Goal: Task Accomplishment & Management: Manage account settings

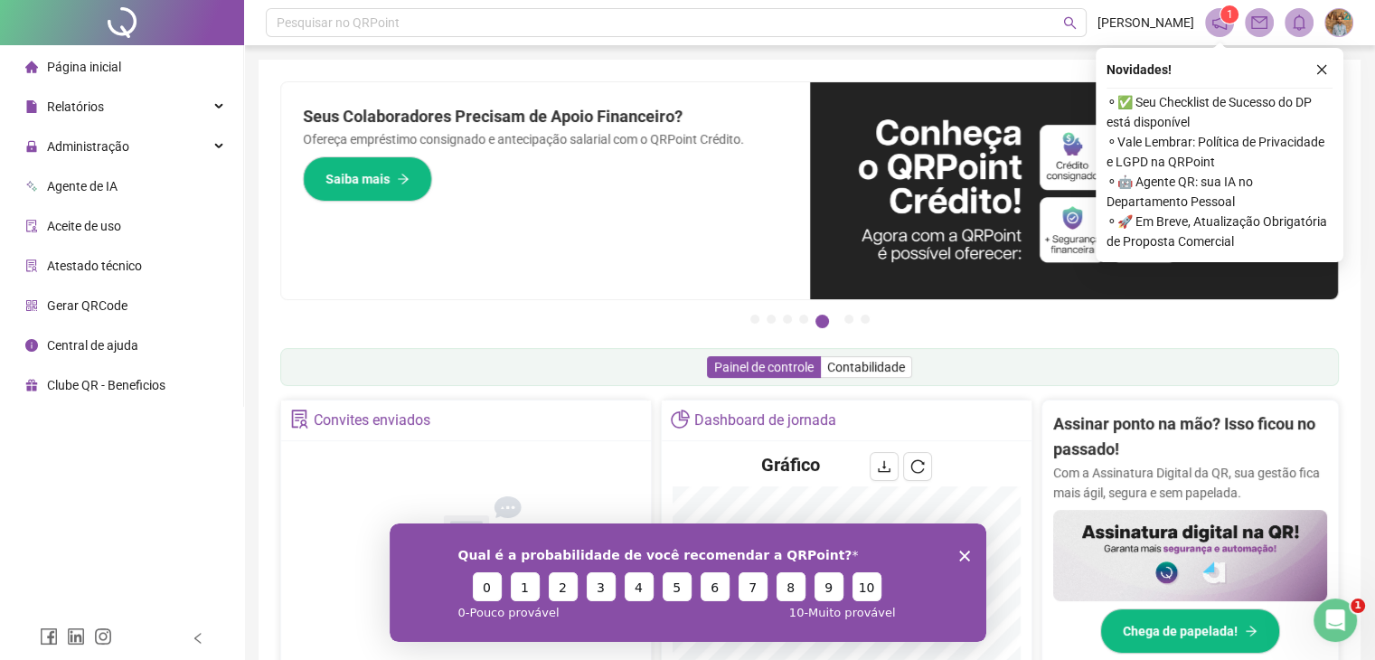
drag, startPoint x: 1323, startPoint y: 66, endPoint x: 664, endPoint y: 71, distance: 659.1
click at [1318, 66] on icon "close" at bounding box center [1321, 69] width 13 height 13
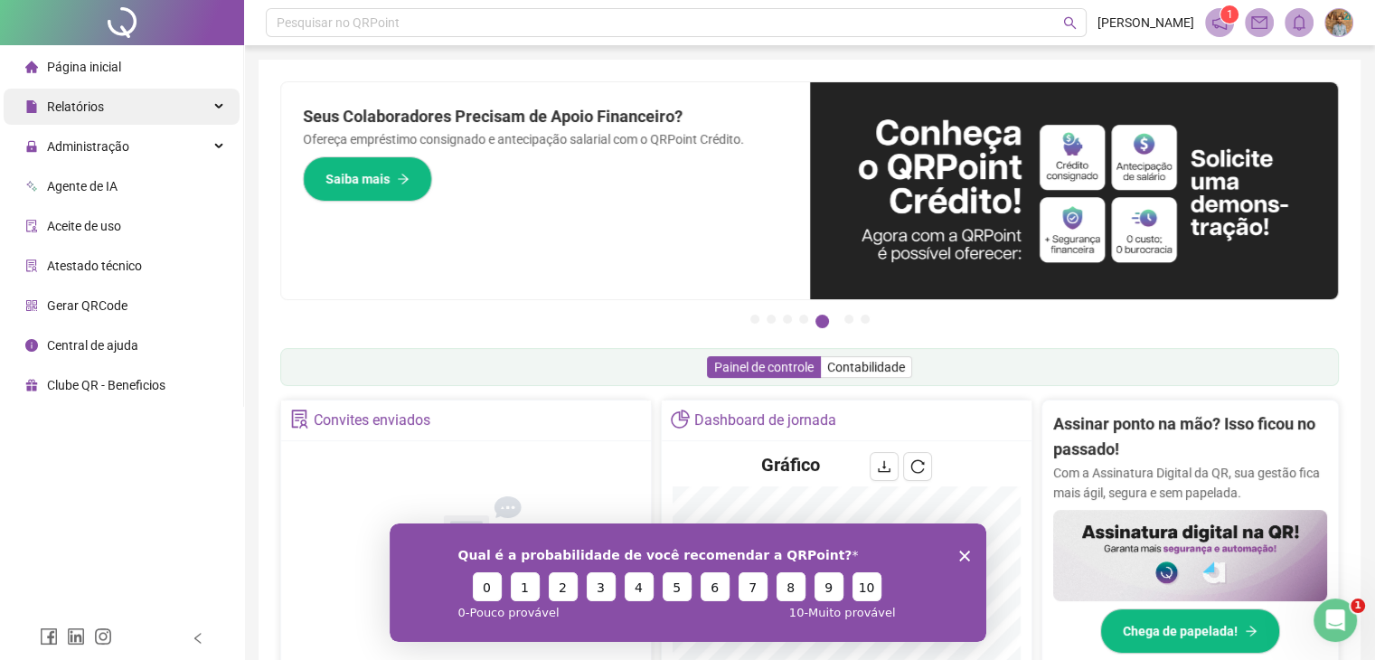
click at [220, 107] on icon at bounding box center [220, 107] width 9 height 0
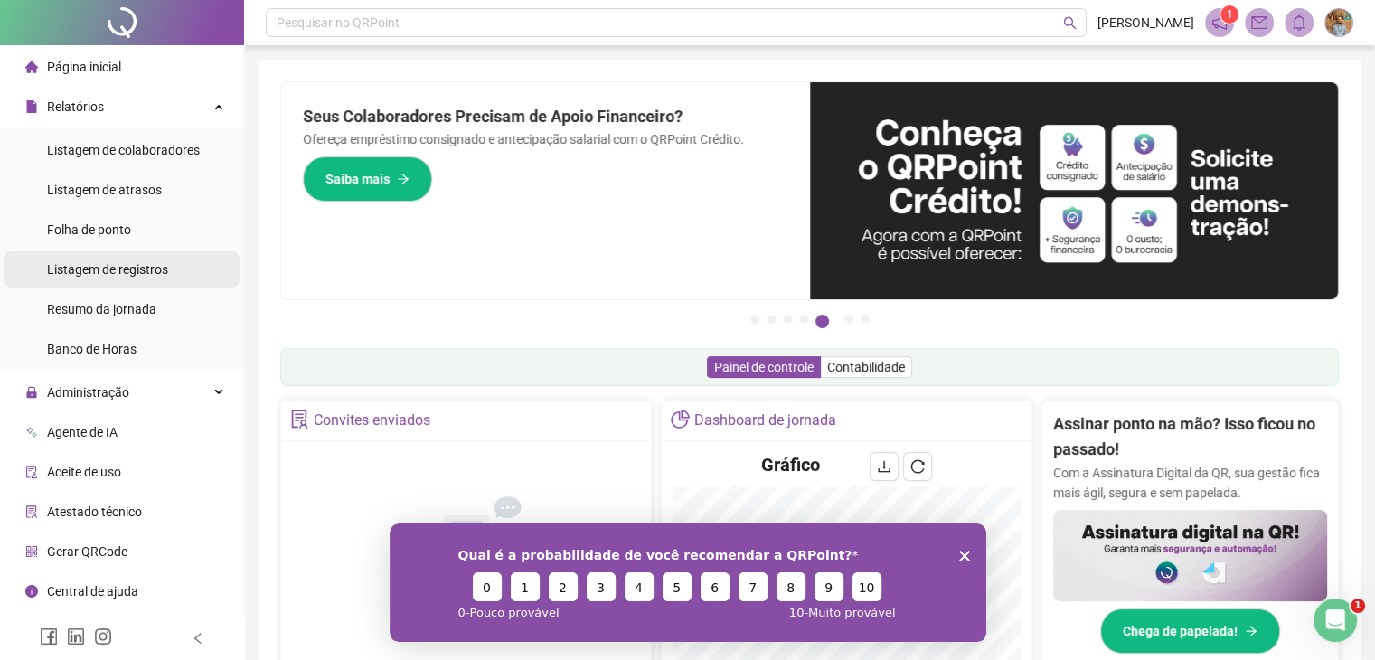
click at [135, 272] on span "Listagem de registros" at bounding box center [107, 269] width 121 height 14
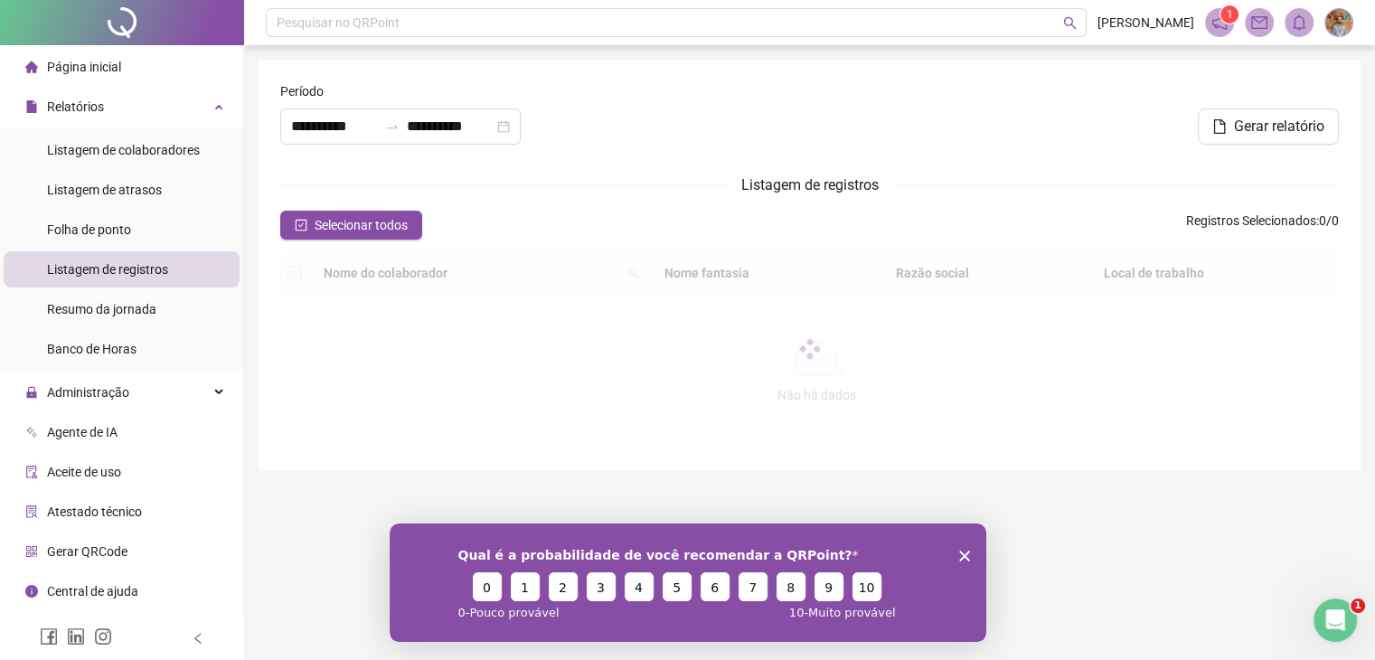
type input "**********"
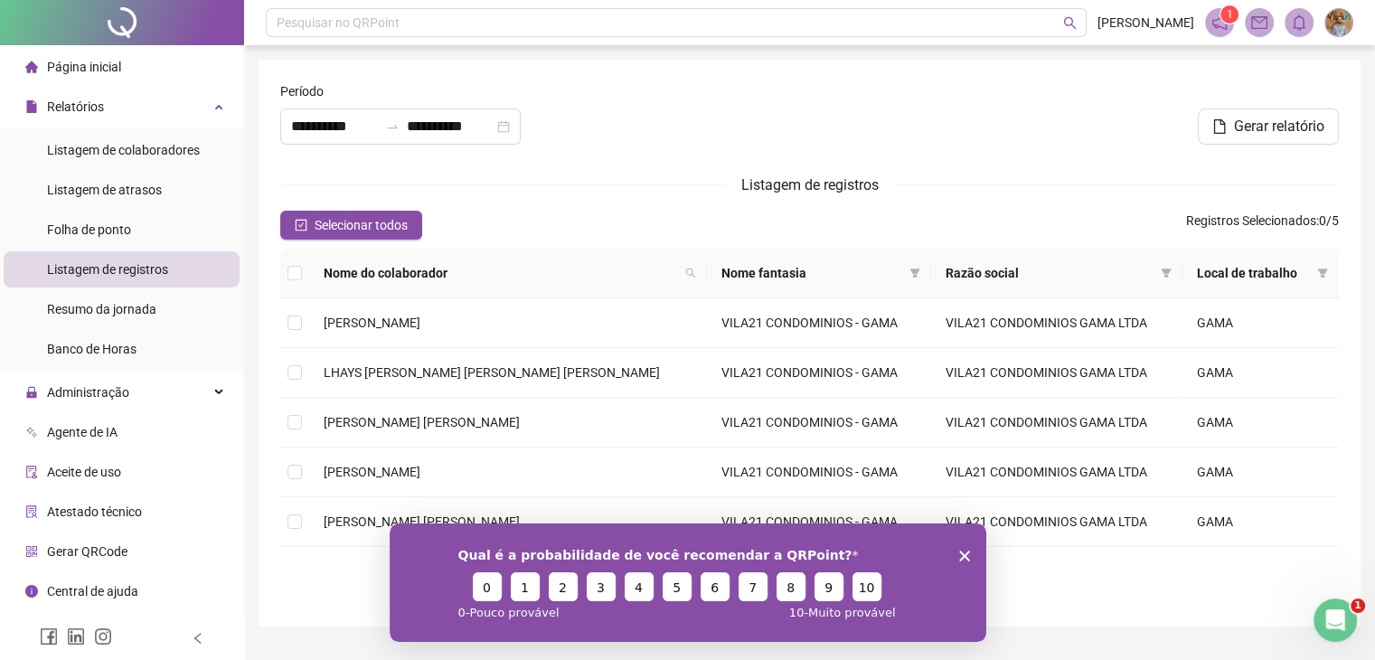
click at [965, 554] on polygon "Fechar inquérito" at bounding box center [963, 555] width 11 height 11
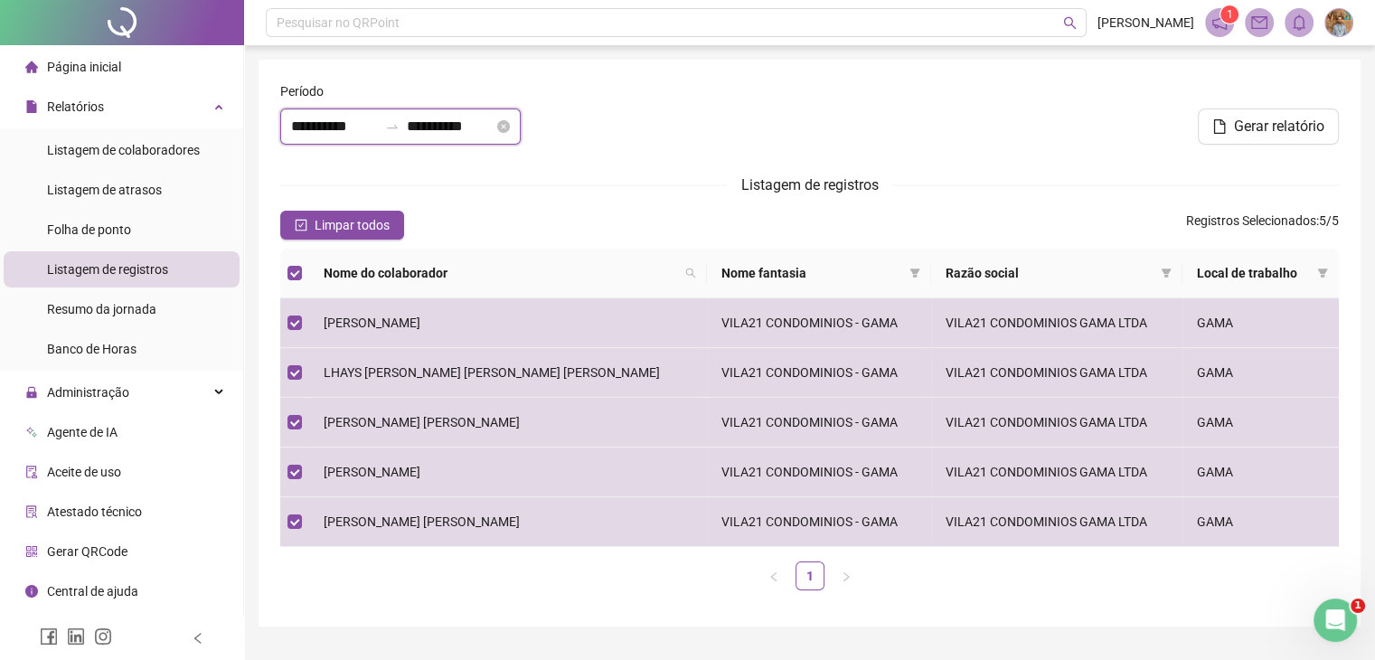
click at [372, 130] on input "**********" at bounding box center [334, 127] width 87 height 22
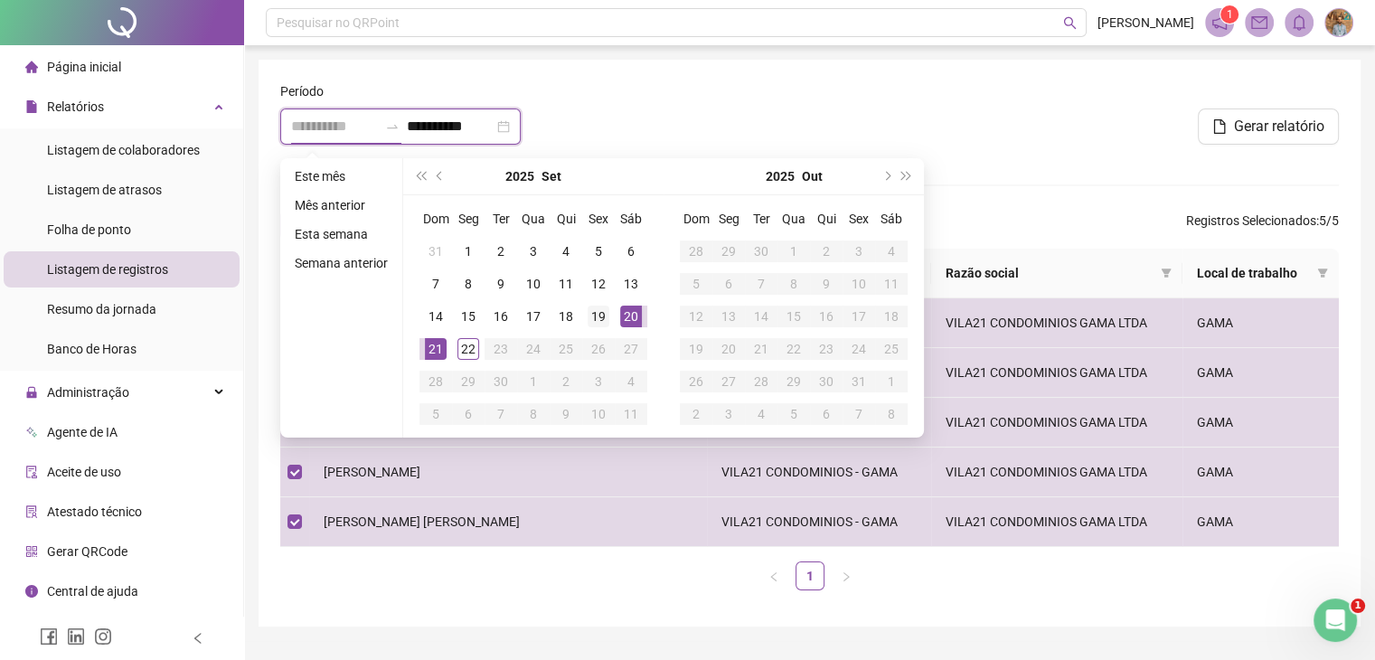
type input "**********"
click at [597, 316] on div "19" at bounding box center [599, 317] width 22 height 22
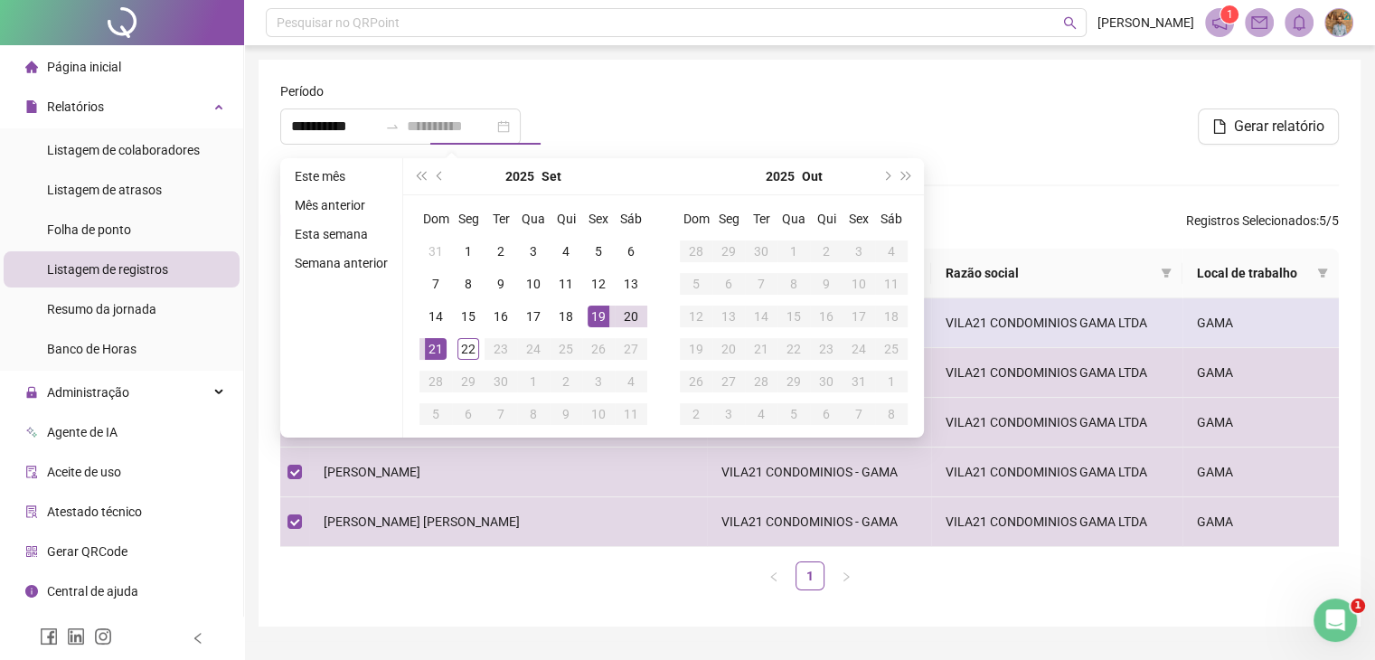
click at [598, 314] on div "19" at bounding box center [599, 317] width 22 height 22
type input "**********"
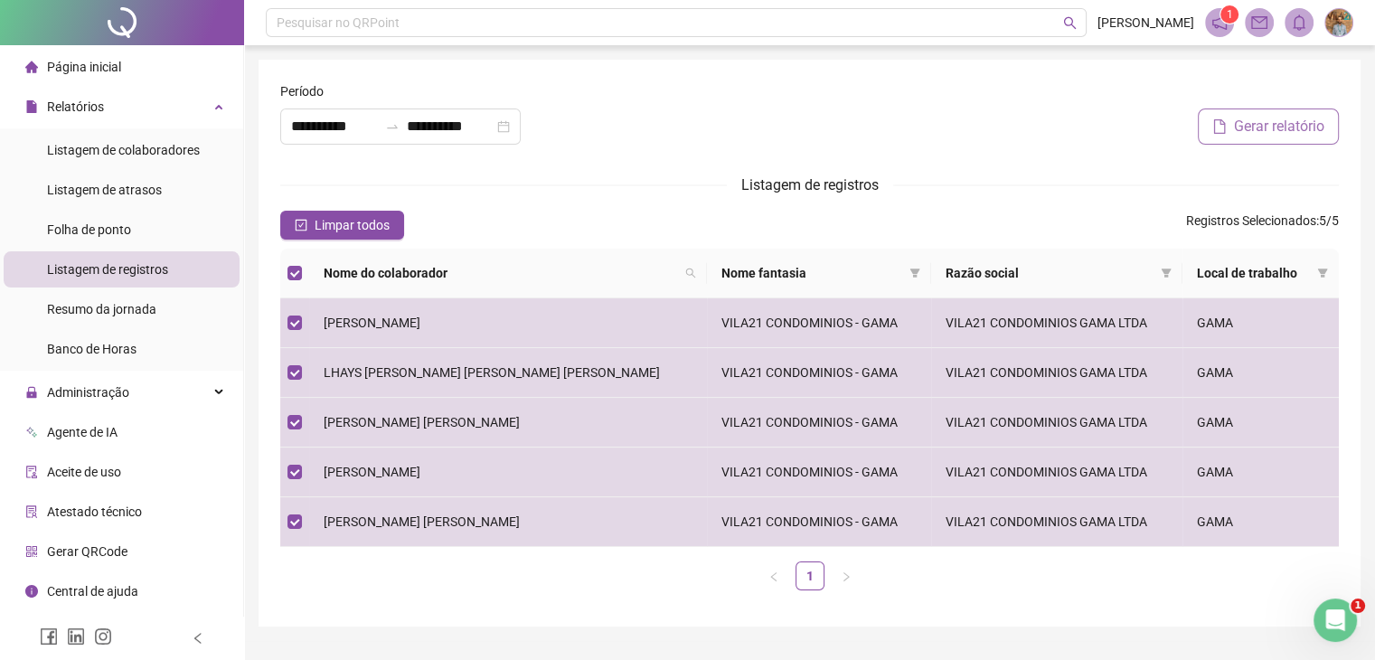
click at [1251, 133] on span "Gerar relatório" at bounding box center [1279, 127] width 90 height 22
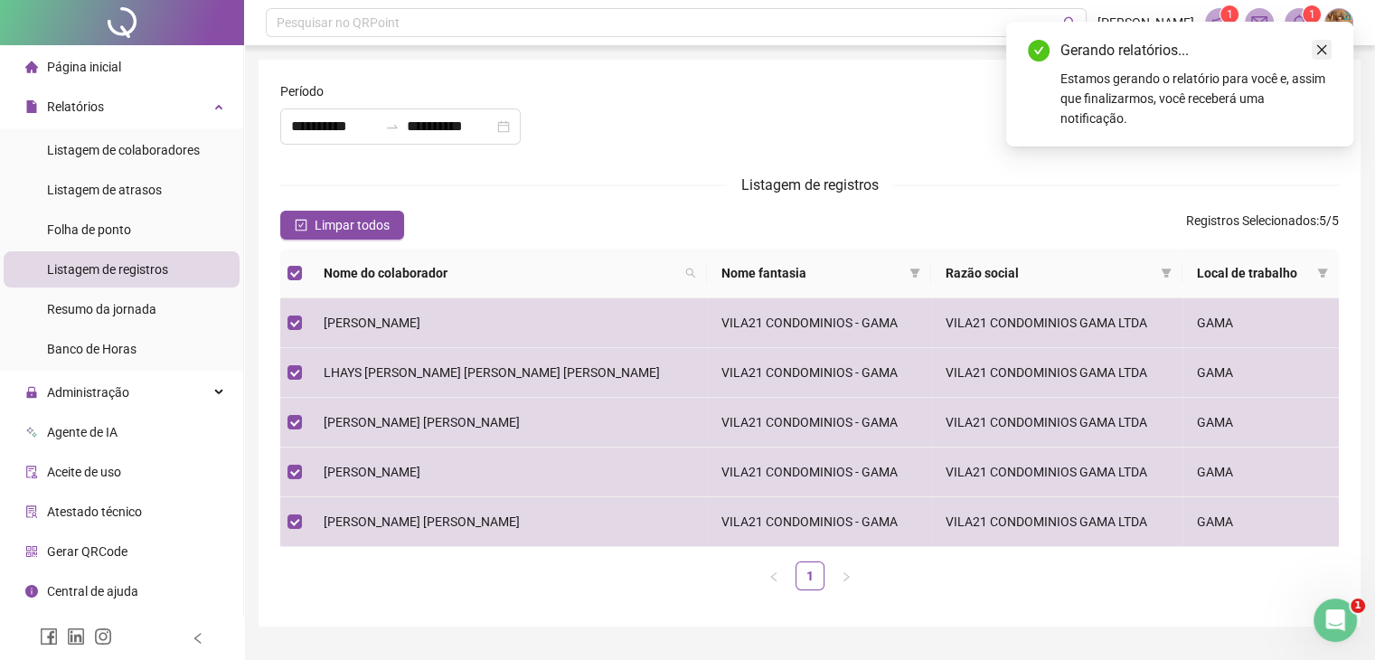
click at [1323, 54] on icon "close" at bounding box center [1321, 49] width 13 height 13
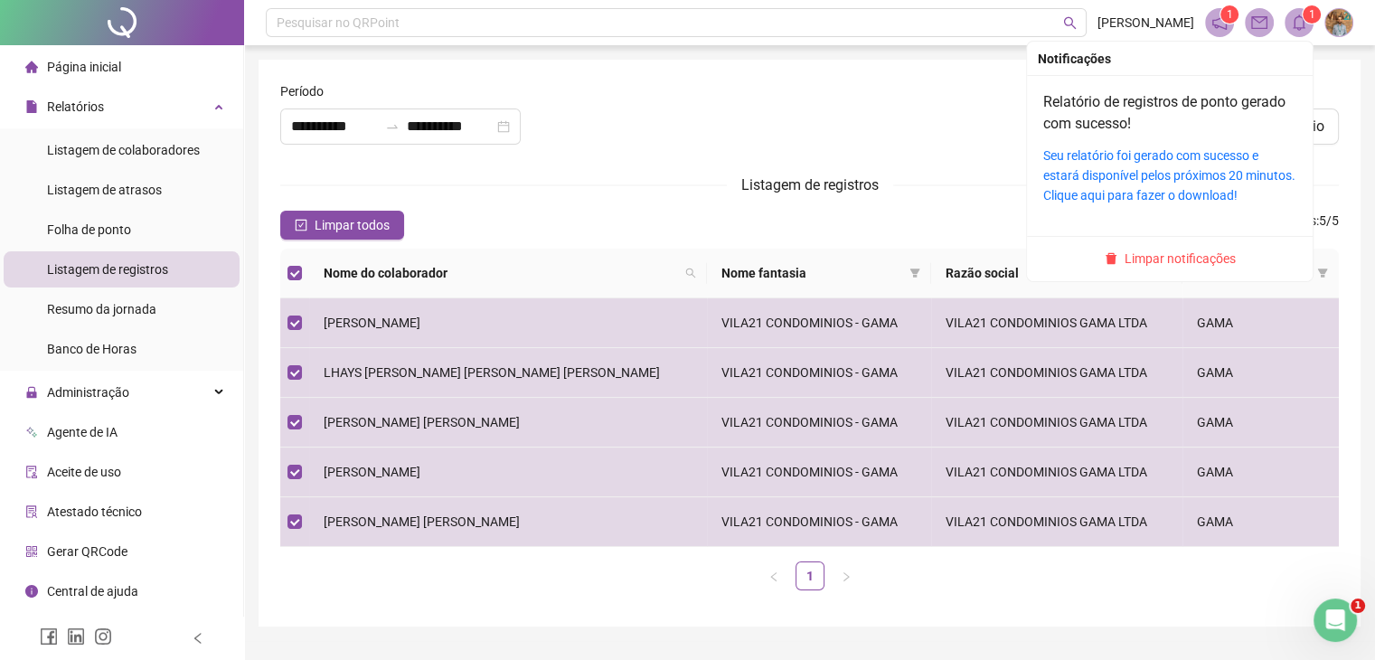
click at [1305, 23] on icon "bell" at bounding box center [1299, 22] width 16 height 16
click at [1133, 152] on link "Seu relatório foi gerado com sucesso e estará disponível pelos próximos 20 minu…" at bounding box center [1169, 175] width 252 height 54
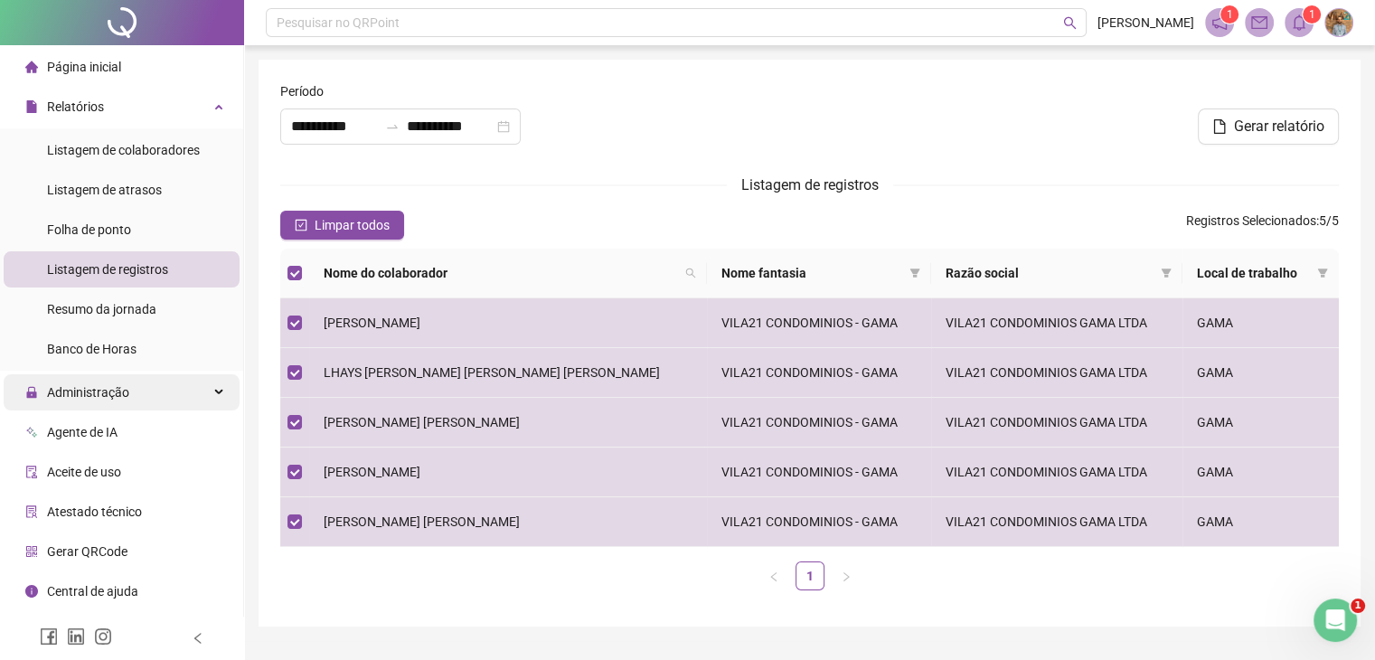
click at [217, 392] on div "Administração" at bounding box center [122, 392] width 236 height 36
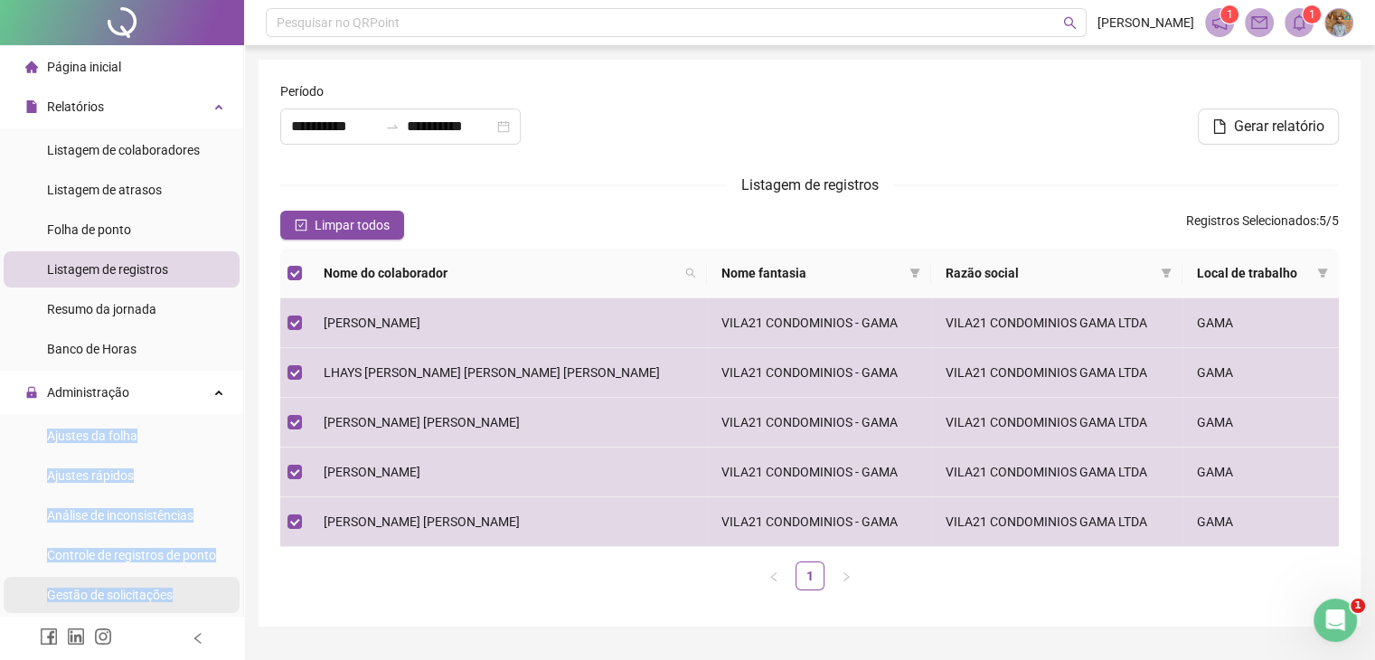
click at [137, 591] on span "Gestão de solicitações" at bounding box center [110, 595] width 126 height 14
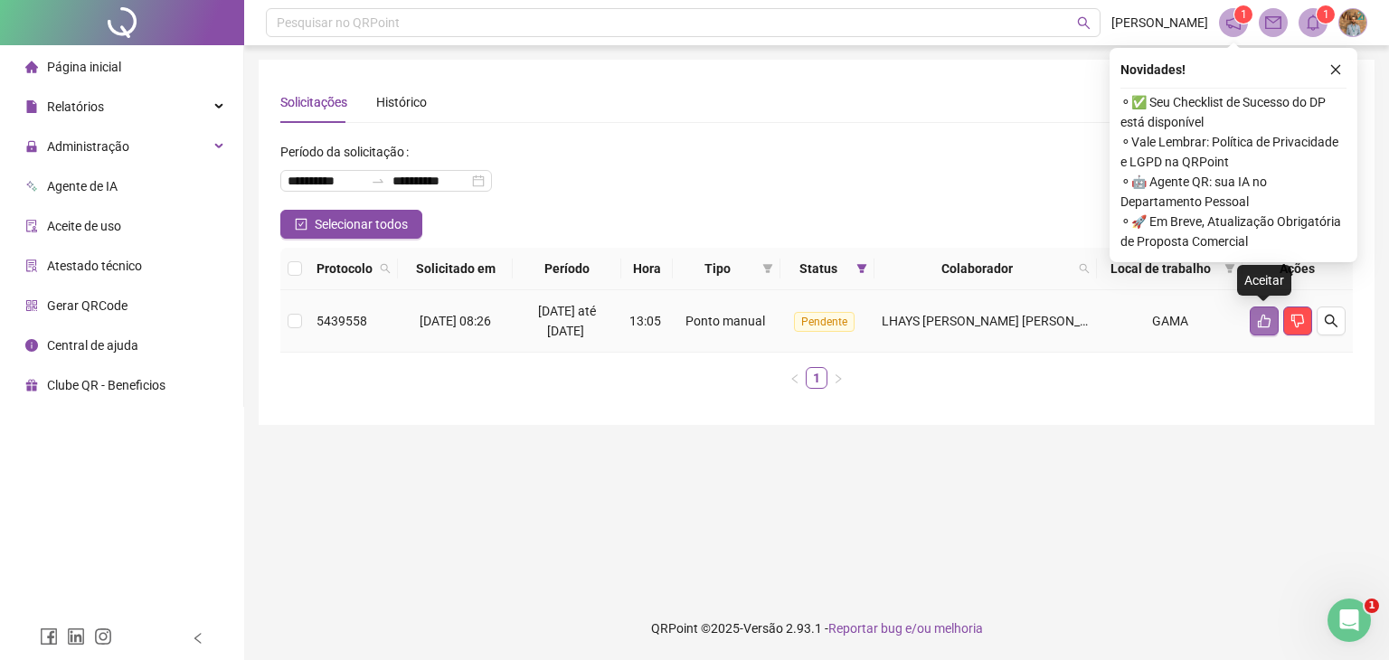
click at [1258, 325] on icon "like" at bounding box center [1264, 322] width 13 height 14
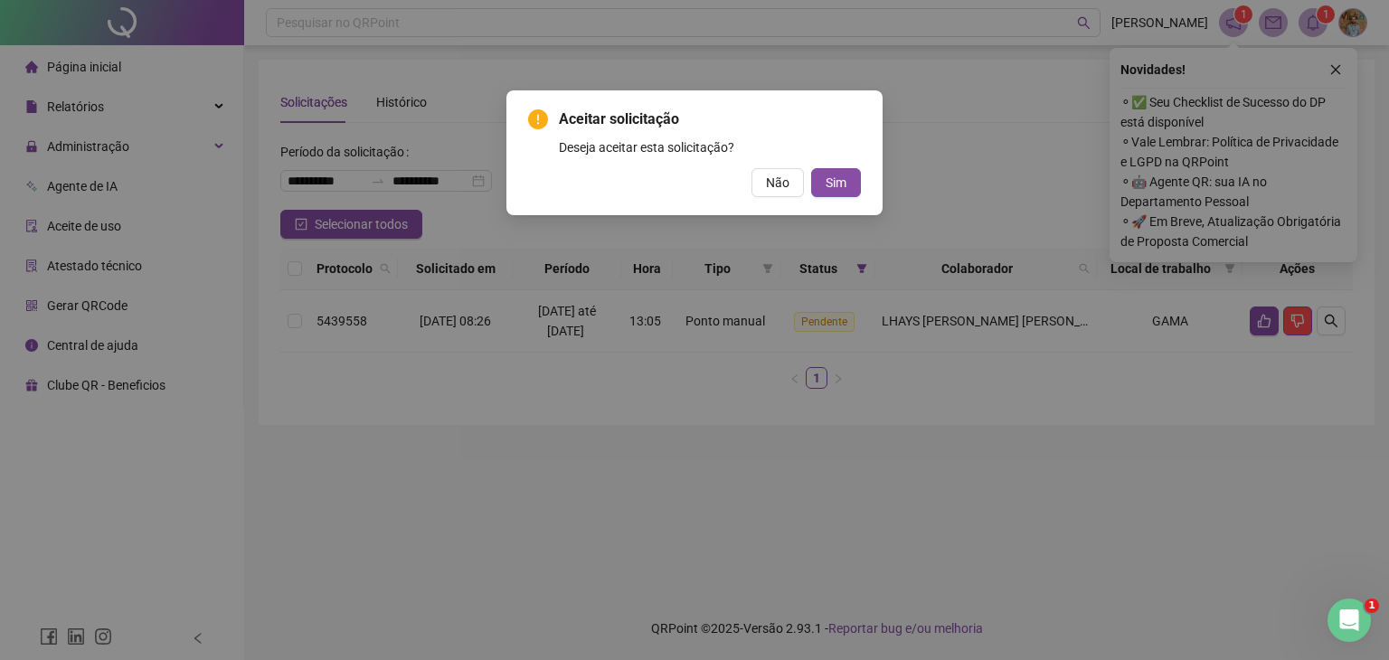
drag, startPoint x: 843, startPoint y: 181, endPoint x: 1160, endPoint y: 126, distance: 322.1
click at [844, 181] on span "Sim" at bounding box center [835, 183] width 21 height 20
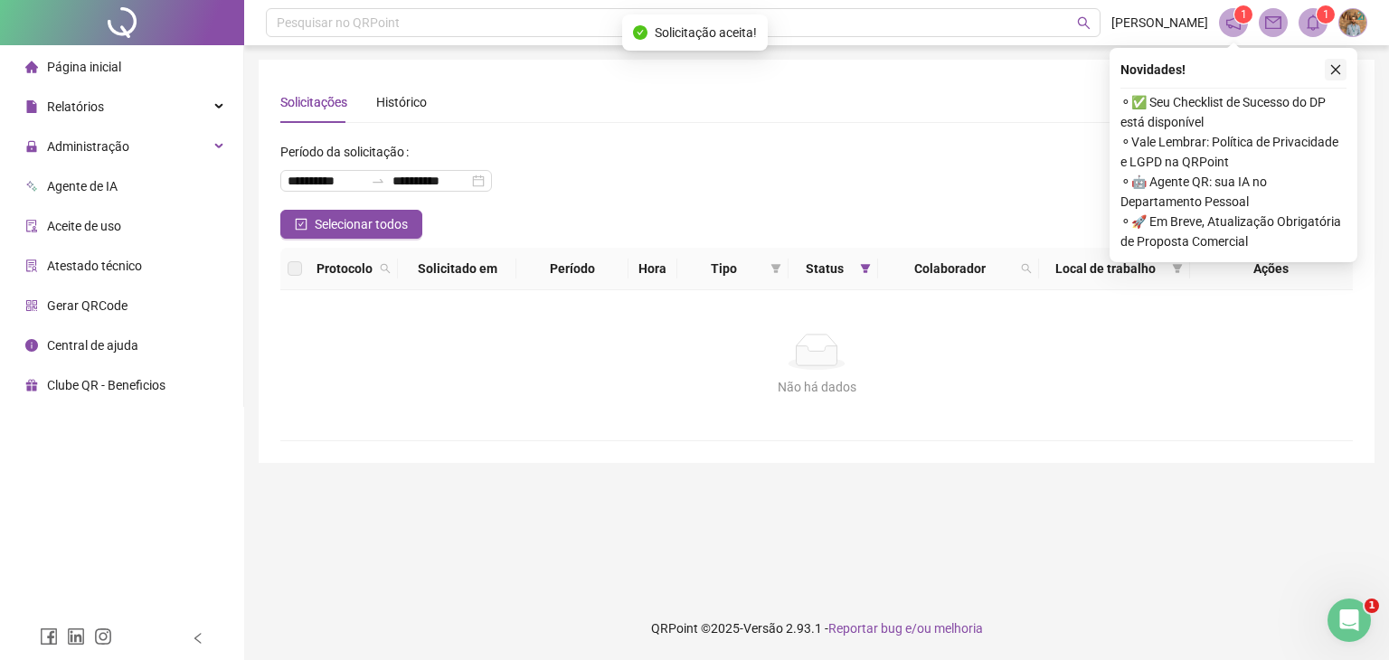
click at [1333, 70] on icon "close" at bounding box center [1335, 69] width 13 height 13
